Goal: Check status: Check status

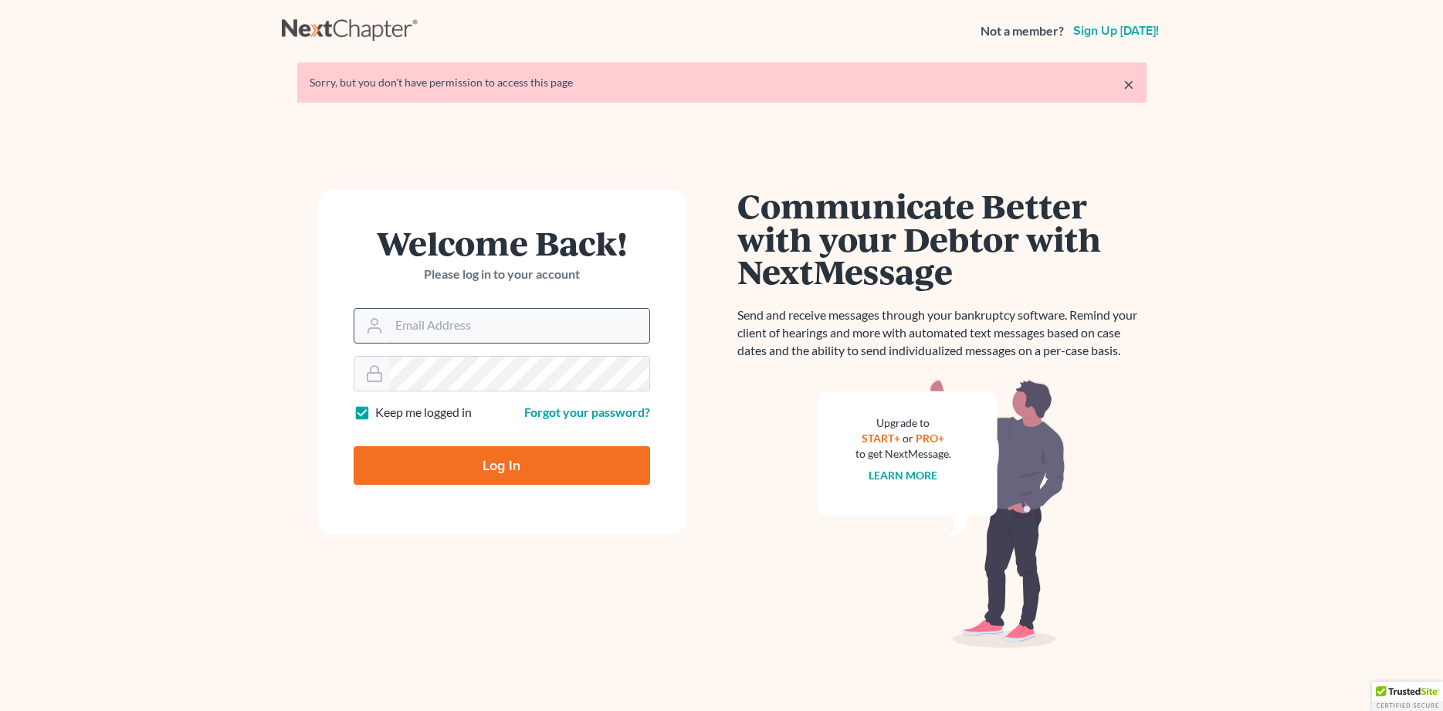
click at [483, 323] on input "Email Address" at bounding box center [519, 326] width 260 height 34
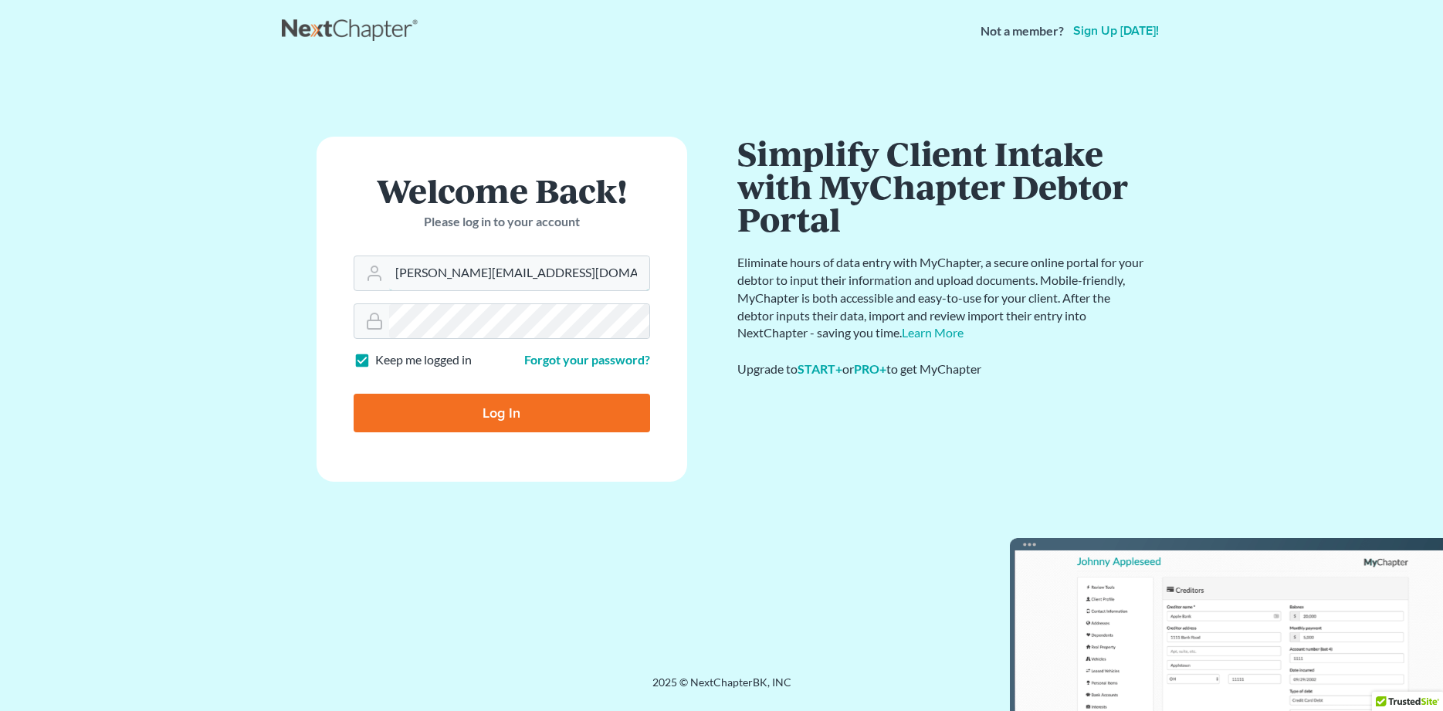
type input "steven@hollandlaw970.com"
click at [559, 413] on input "Log In" at bounding box center [502, 413] width 297 height 39
type input "Thinking..."
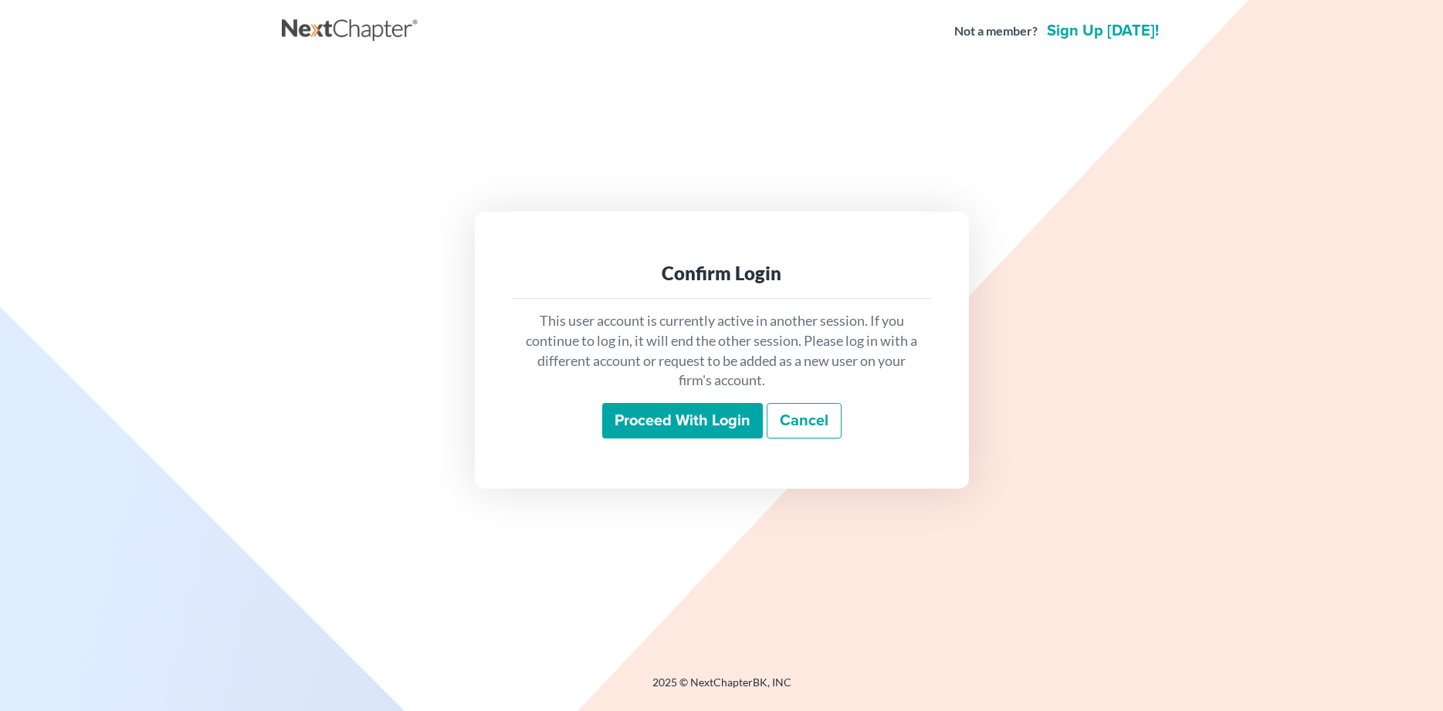
click at [662, 410] on input "Proceed with login" at bounding box center [682, 421] width 161 height 36
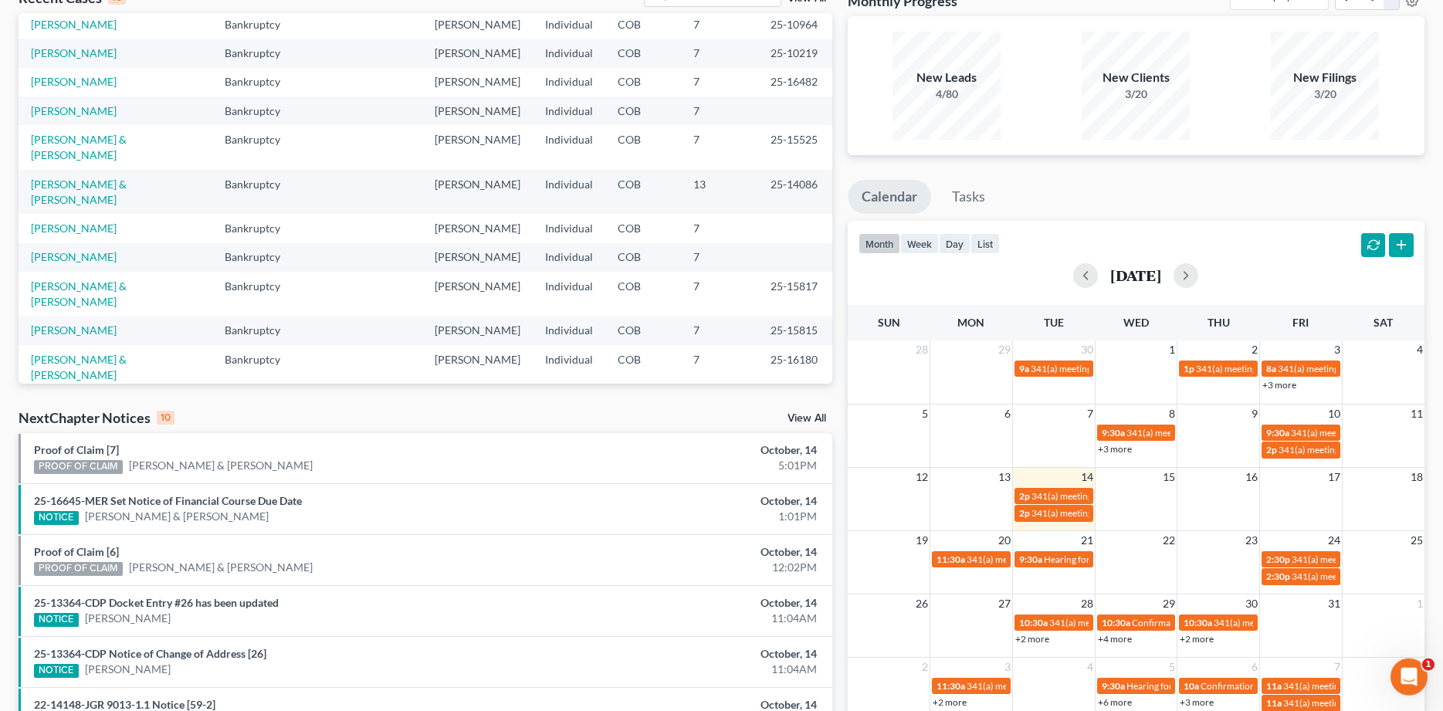
scroll to position [158, 0]
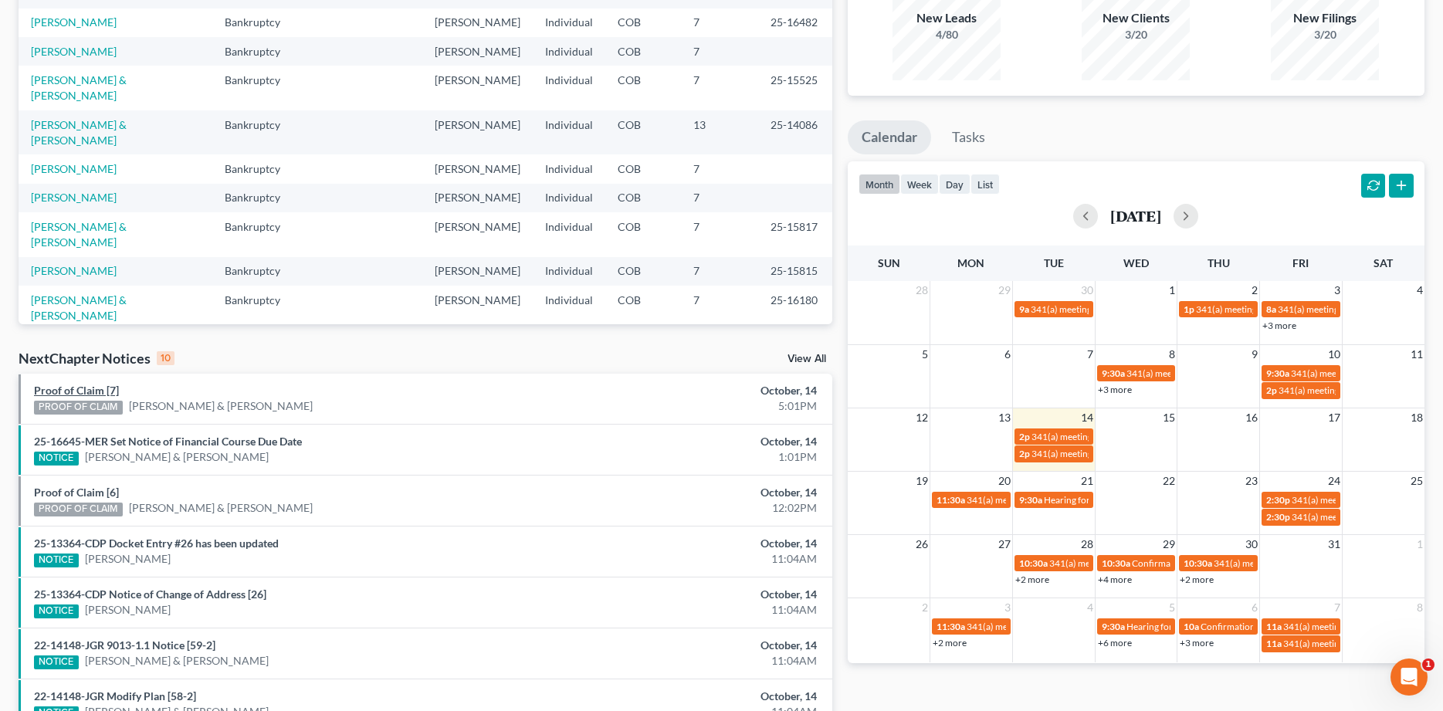
click at [103, 389] on link "Proof of Claim [7]" at bounding box center [76, 390] width 85 height 13
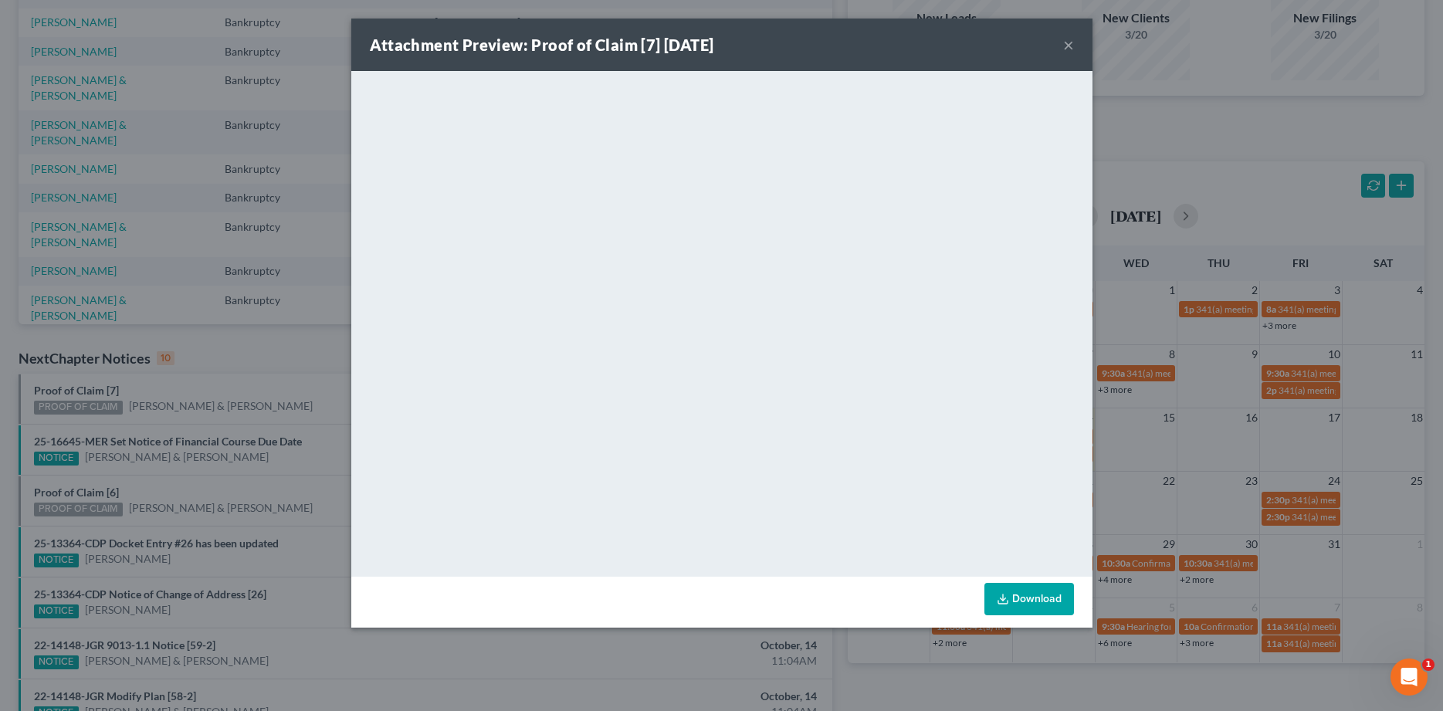
click at [1066, 46] on button "×" at bounding box center [1068, 45] width 11 height 19
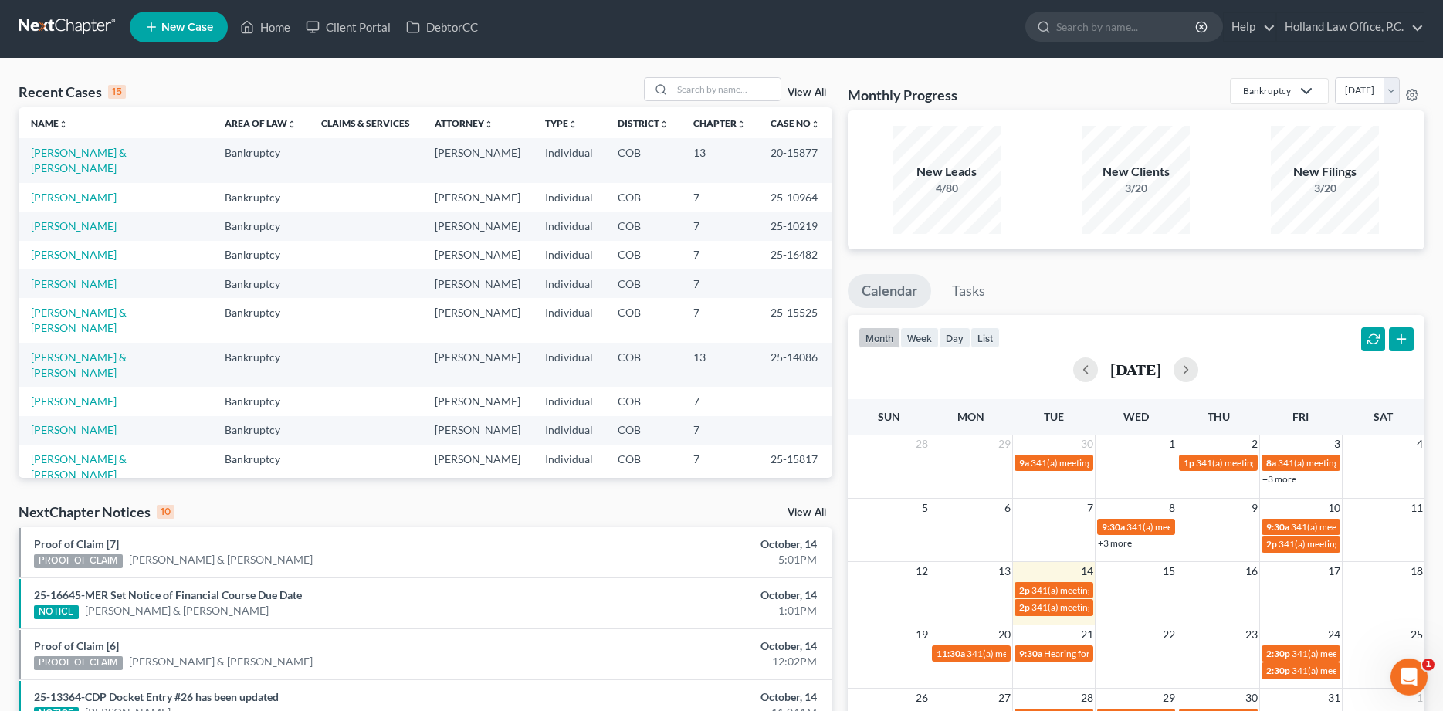
scroll to position [0, 0]
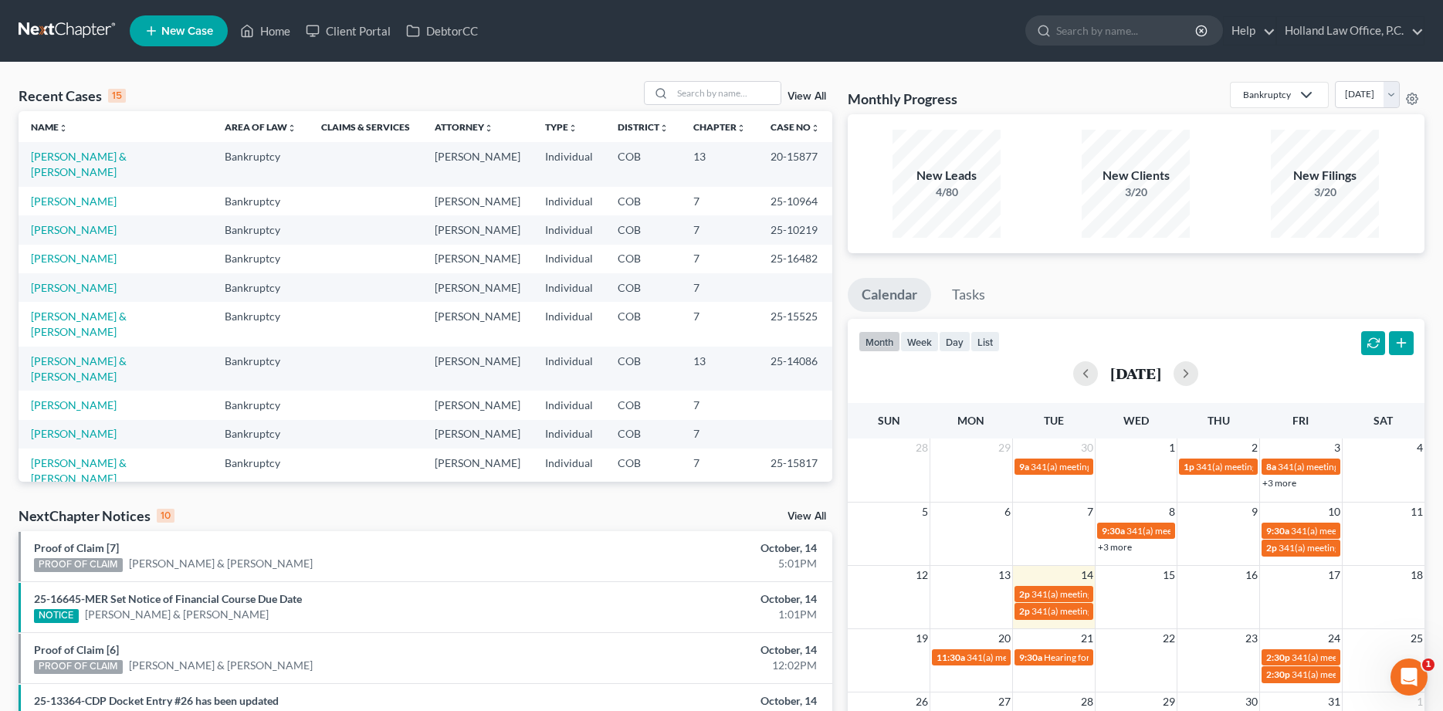
click at [799, 513] on link "View All" at bounding box center [807, 516] width 39 height 11
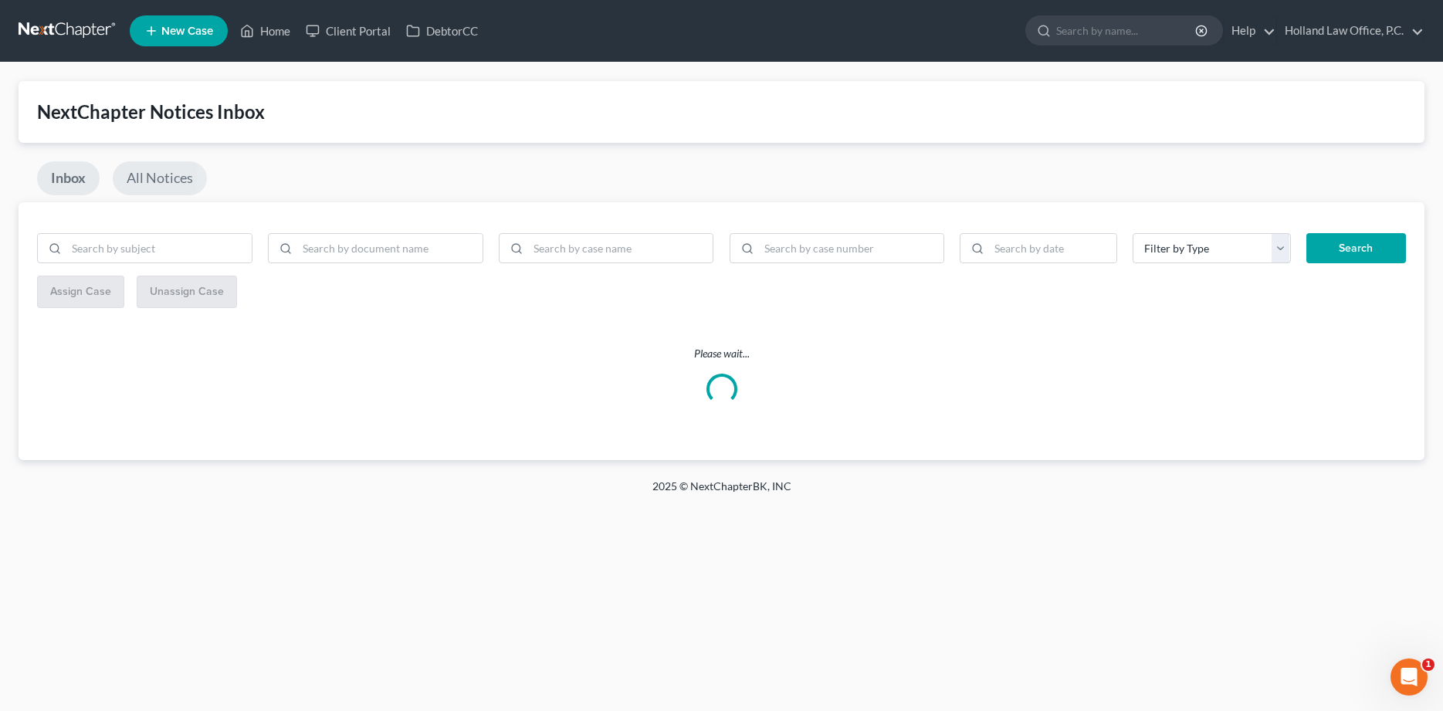
click at [183, 178] on link "All Notices" at bounding box center [160, 178] width 94 height 34
